Goal: Task Accomplishment & Management: Manage account settings

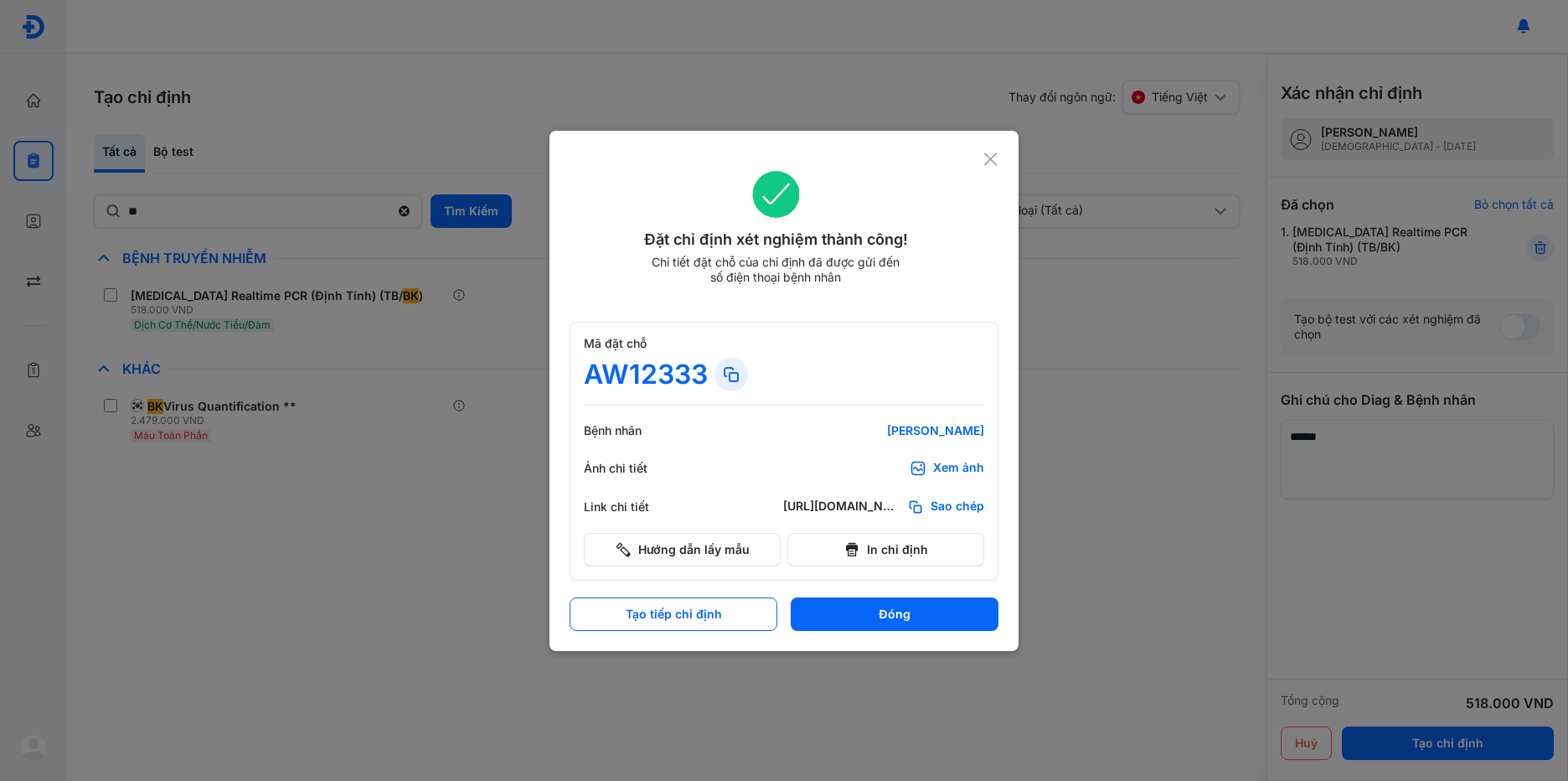
click at [993, 154] on icon at bounding box center [990, 158] width 16 height 16
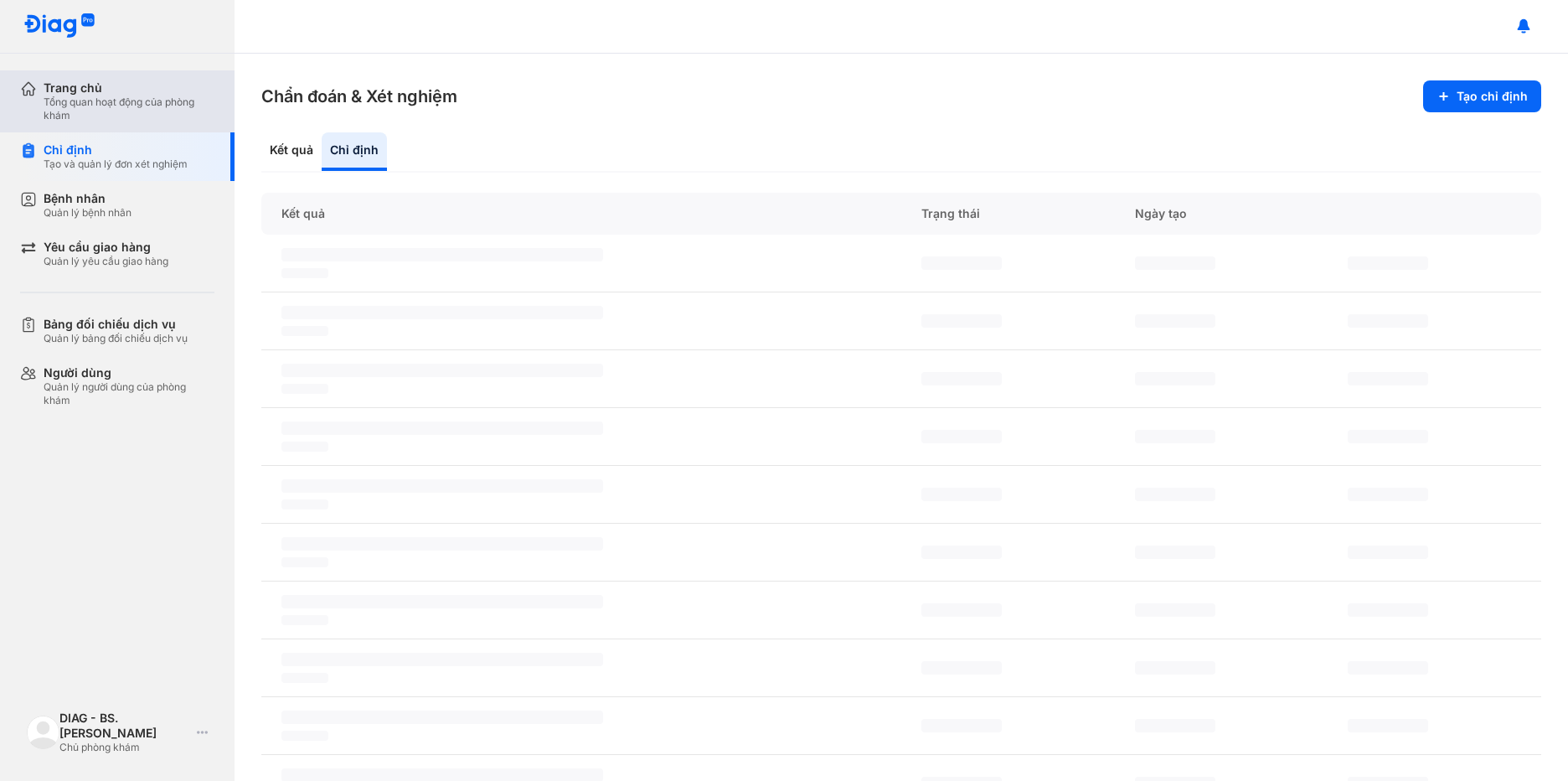
click at [135, 86] on div "Trang chủ" at bounding box center [128, 88] width 171 height 15
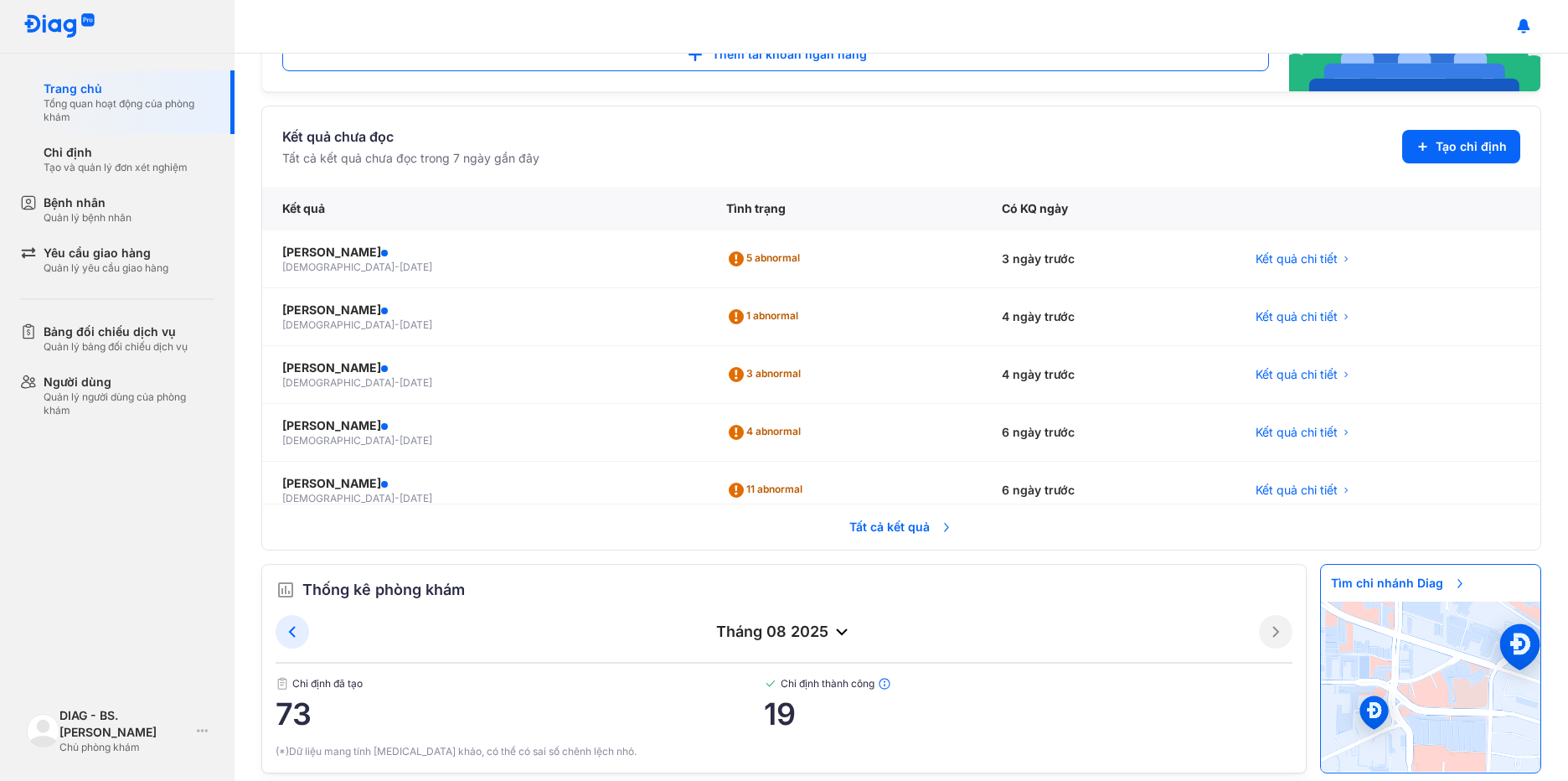
scroll to position [335, 0]
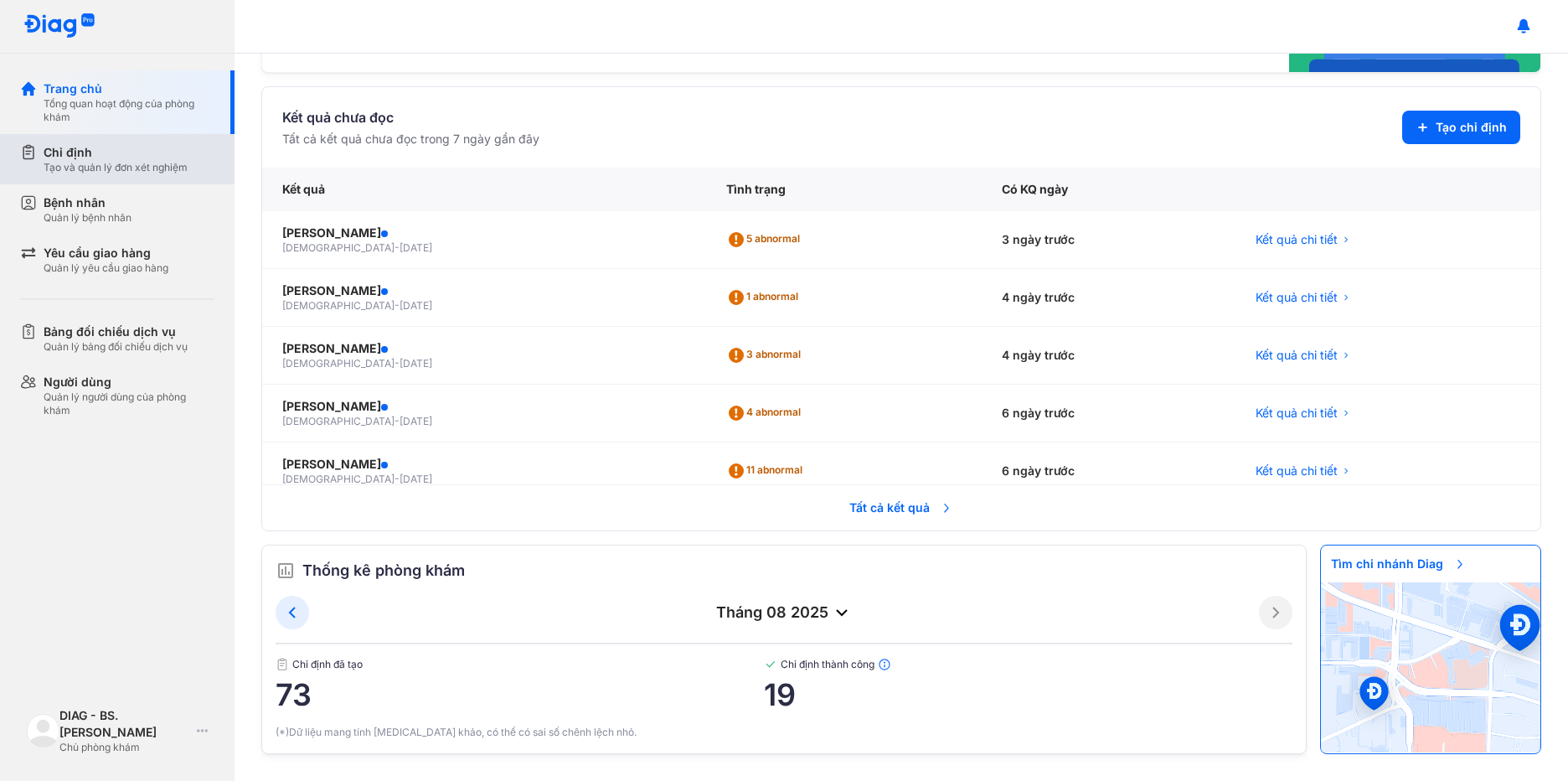
click at [95, 150] on div "Chỉ định" at bounding box center [115, 151] width 144 height 16
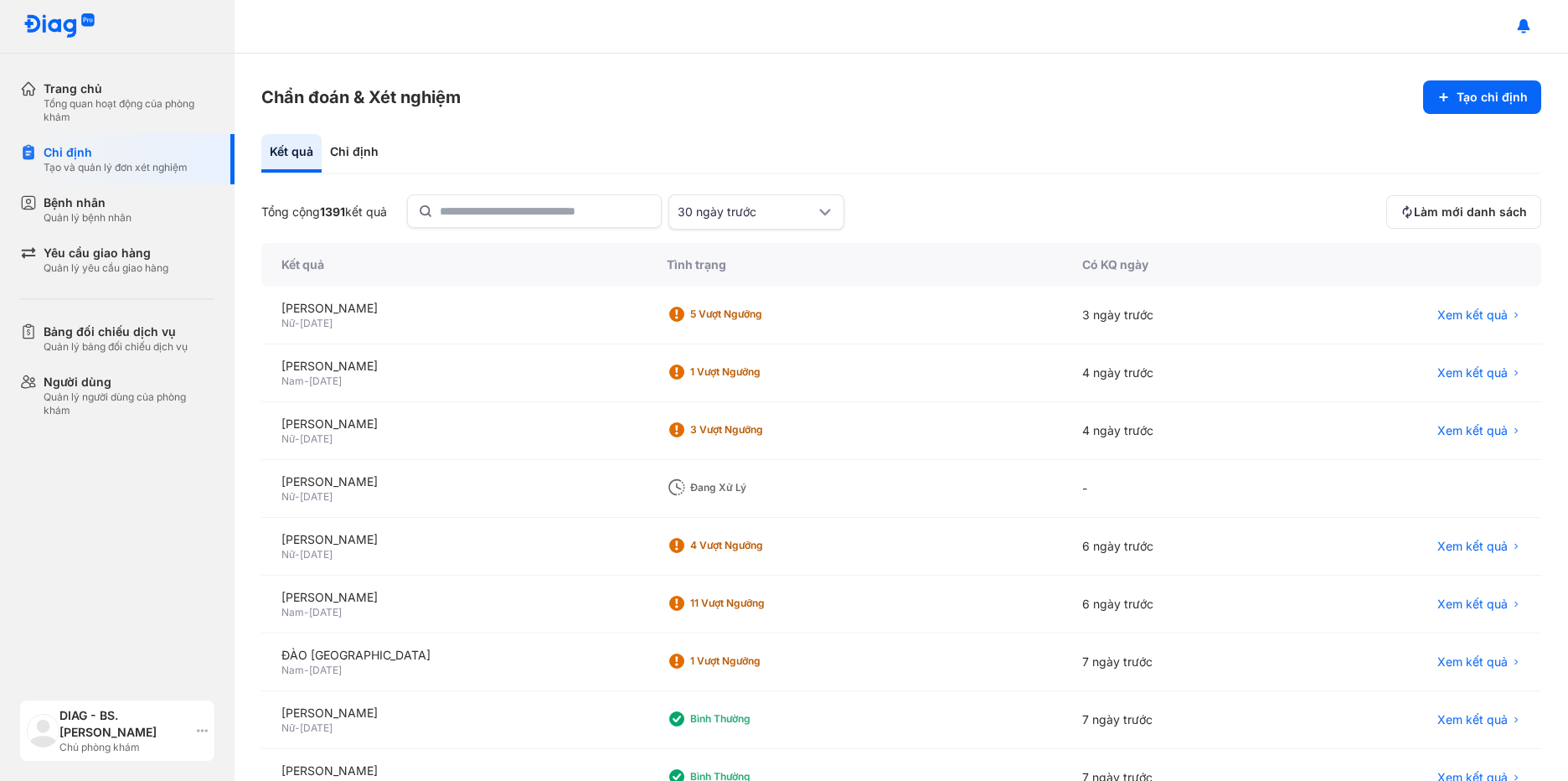
click at [208, 731] on div "DIAG - BS. [PERSON_NAME] Chủ phòng khám" at bounding box center [118, 730] width 195 height 61
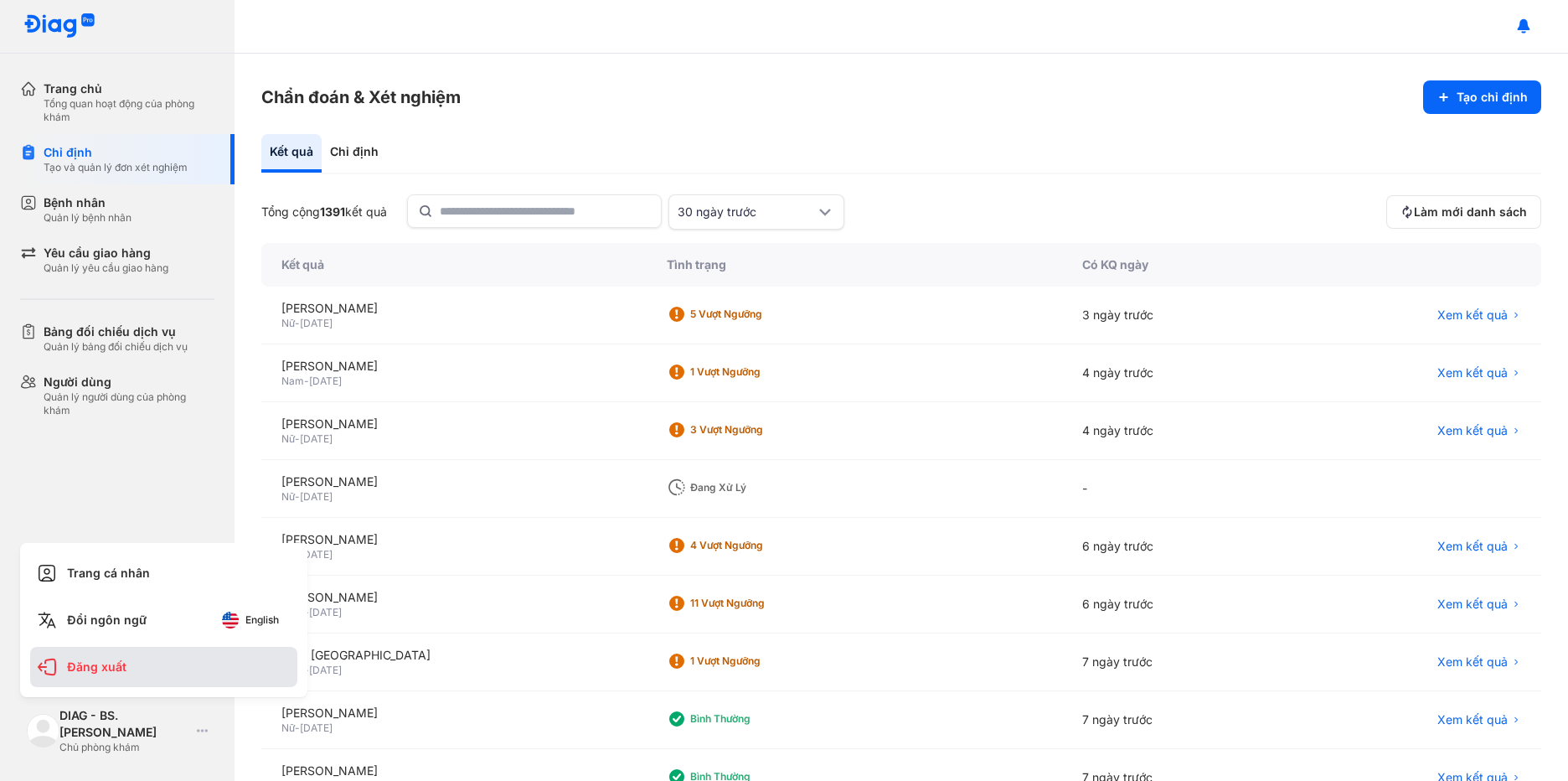
click at [150, 665] on div "Đăng xuất" at bounding box center [163, 667] width 267 height 40
